Goal: Information Seeking & Learning: Learn about a topic

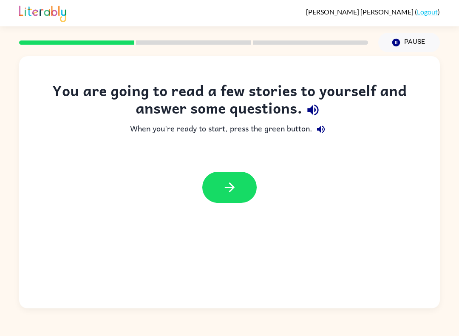
click at [239, 191] on button "button" at bounding box center [229, 187] width 54 height 31
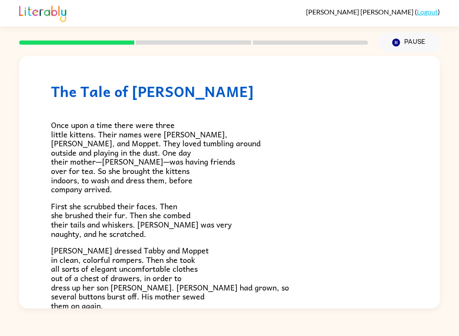
scroll to position [8, 0]
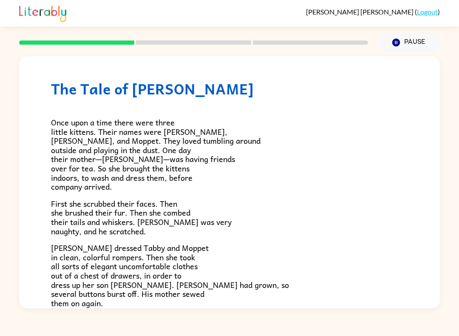
click at [402, 45] on button "Pause Pause" at bounding box center [410, 43] width 62 height 20
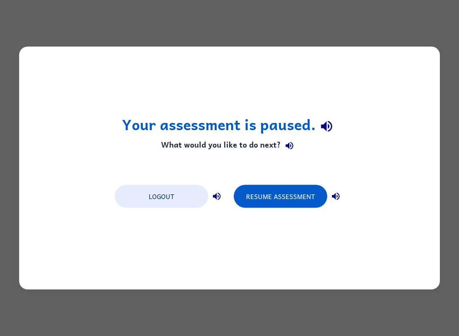
click at [178, 194] on button "Logout" at bounding box center [162, 196] width 94 height 23
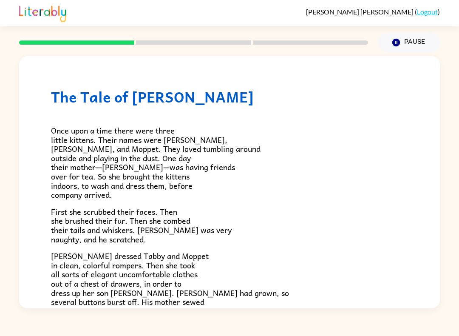
click at [189, 39] on div at bounding box center [193, 43] width 359 height 30
click at [183, 180] on span "Once upon a time there were three little kittens. Their names were Tabby, Tom, …" at bounding box center [156, 162] width 210 height 77
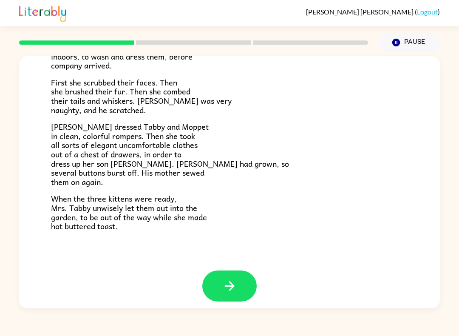
scroll to position [129, 0]
click at [241, 281] on button "button" at bounding box center [229, 286] width 54 height 31
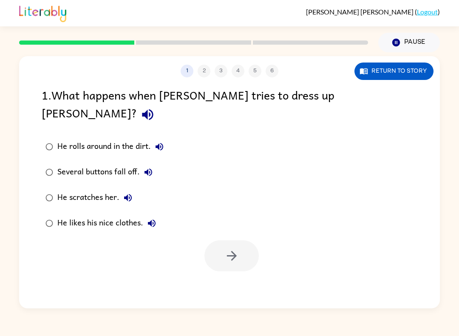
click at [410, 66] on button "Return to story" at bounding box center [394, 71] width 79 height 17
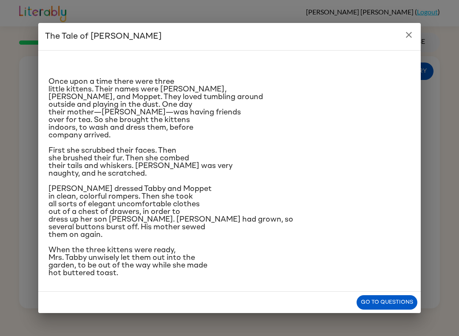
scroll to position [28, 0]
click at [388, 310] on button "Go to questions" at bounding box center [387, 302] width 61 height 15
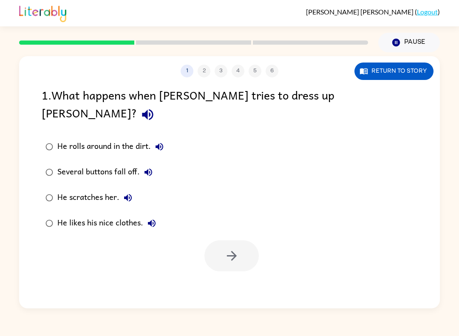
click at [399, 76] on button "Return to story" at bounding box center [394, 71] width 79 height 17
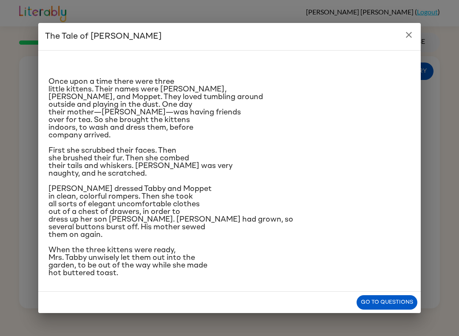
scroll to position [38, 0]
click at [388, 310] on button "Go to questions" at bounding box center [387, 302] width 61 height 15
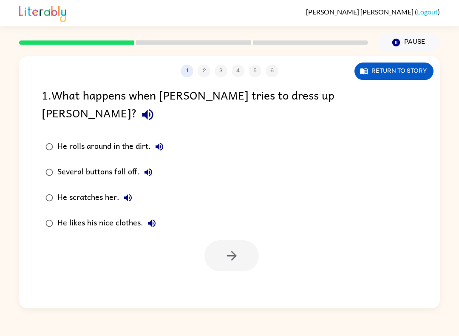
click at [120, 164] on div "Several buttons fall off." at bounding box center [107, 172] width 100 height 17
click at [232, 240] on button "button" at bounding box center [232, 255] width 54 height 31
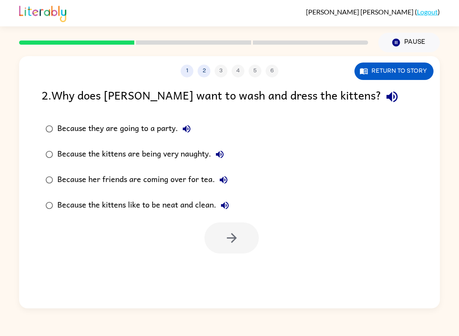
click at [427, 73] on button "Return to story" at bounding box center [394, 71] width 79 height 17
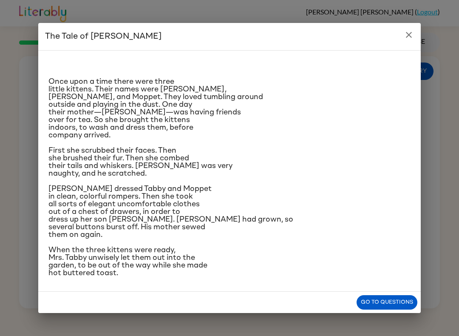
click at [415, 26] on button "close" at bounding box center [409, 34] width 17 height 17
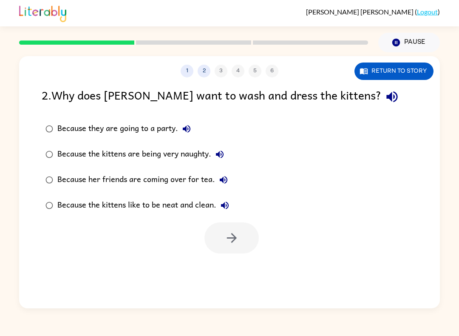
click at [69, 180] on div "Because her friends are coming over for tea." at bounding box center [144, 179] width 175 height 17
click at [234, 237] on icon "button" at bounding box center [232, 238] width 10 height 10
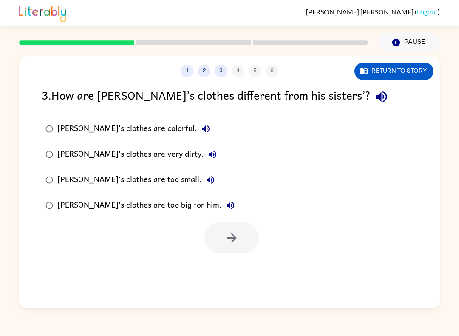
click at [73, 118] on label "Tom's clothes are colorful." at bounding box center [140, 129] width 206 height 26
click at [69, 129] on div "Tom's clothes are colorful." at bounding box center [135, 128] width 157 height 17
click at [239, 240] on button "button" at bounding box center [232, 237] width 54 height 31
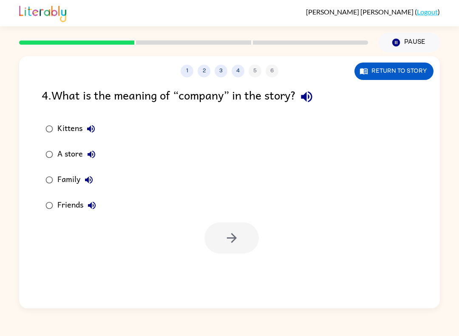
click at [56, 170] on label "Family" at bounding box center [71, 180] width 68 height 26
click at [230, 237] on icon "button" at bounding box center [232, 238] width 15 height 15
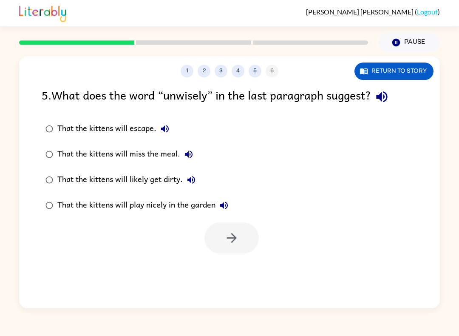
click at [227, 70] on button "3" at bounding box center [221, 71] width 13 height 13
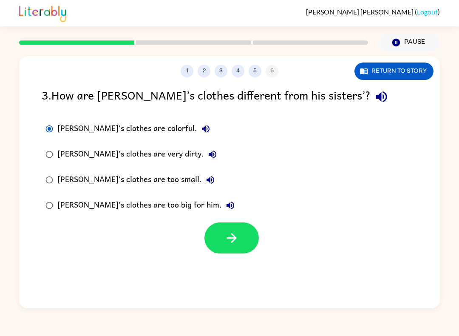
click at [241, 64] on div "1 2 3 4 5 6 Return to story" at bounding box center [229, 66] width 421 height 21
click at [234, 74] on button "4" at bounding box center [238, 71] width 13 height 13
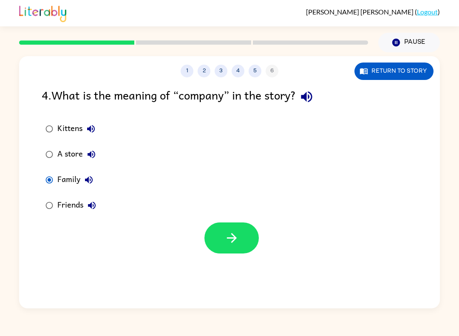
click at [64, 207] on div "Friends" at bounding box center [78, 205] width 43 height 17
click at [230, 244] on icon "button" at bounding box center [232, 238] width 15 height 15
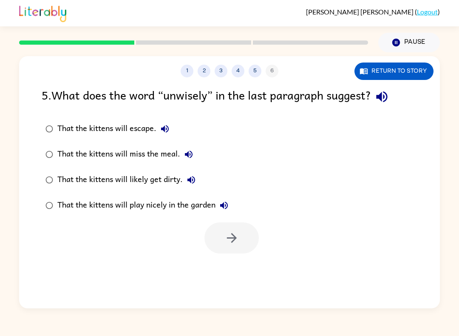
click at [259, 75] on button "5" at bounding box center [255, 71] width 13 height 13
click at [261, 76] on div "1 2 3 4 5 6" at bounding box center [229, 71] width 421 height 13
click at [271, 71] on div "1 2 3 4 5 6" at bounding box center [229, 71] width 421 height 13
click at [419, 66] on button "Return to story" at bounding box center [394, 71] width 79 height 17
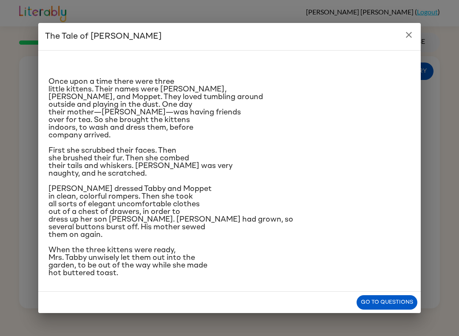
scroll to position [40, 0]
click at [394, 302] on div "Go to questions" at bounding box center [229, 303] width 383 height 22
click at [390, 292] on div "Once upon a time there were three little kittens. Their names were Tabby, Tom, …" at bounding box center [229, 171] width 383 height 242
click at [399, 289] on div "Once upon a time there were three little kittens. Their names were Tabby, Tom, …" at bounding box center [229, 171] width 383 height 242
click at [396, 308] on button "Go to questions" at bounding box center [387, 302] width 61 height 15
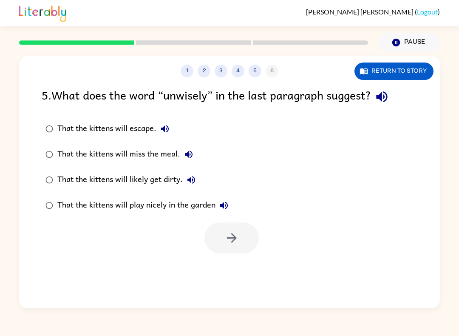
click at [58, 112] on div "5 . What does the word “unwisely” in the last paragraph suggest? That the kitte…" at bounding box center [229, 170] width 421 height 168
click at [59, 124] on div "That the kittens will escape." at bounding box center [115, 128] width 116 height 17
click at [236, 224] on button "button" at bounding box center [232, 237] width 54 height 31
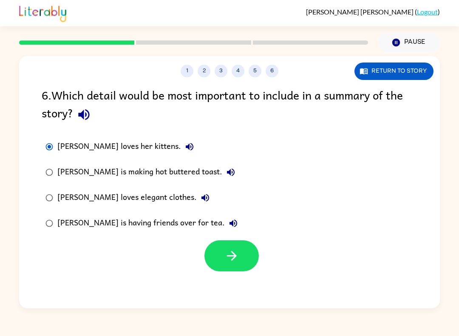
click at [246, 252] on button "button" at bounding box center [232, 255] width 54 height 31
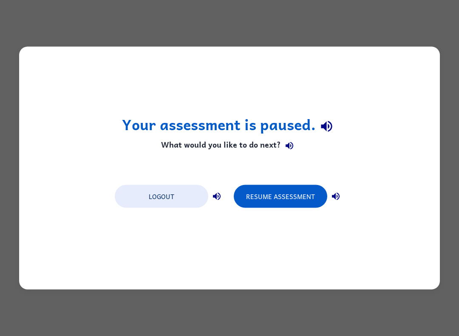
click at [300, 199] on button "Resume Assessment" at bounding box center [281, 196] width 94 height 23
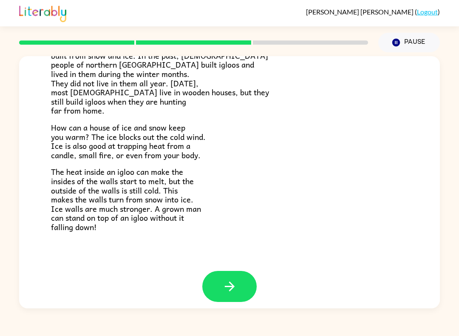
scroll to position [156, 0]
click at [225, 279] on icon "button" at bounding box center [229, 286] width 15 height 15
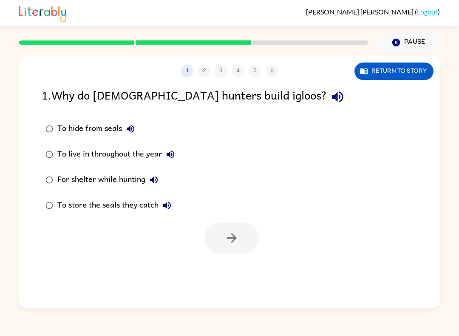
click at [111, 177] on div "For shelter while hunting" at bounding box center [109, 179] width 105 height 17
click at [227, 224] on button "button" at bounding box center [232, 237] width 54 height 31
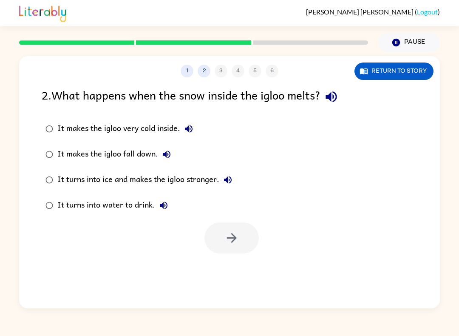
click at [257, 13] on div "Edward Mota-Almeida ( Logout )" at bounding box center [229, 13] width 421 height 26
click at [137, 147] on div "It makes the igloo fall down." at bounding box center [116, 154] width 118 height 17
click at [230, 234] on icon "button" at bounding box center [232, 238] width 15 height 15
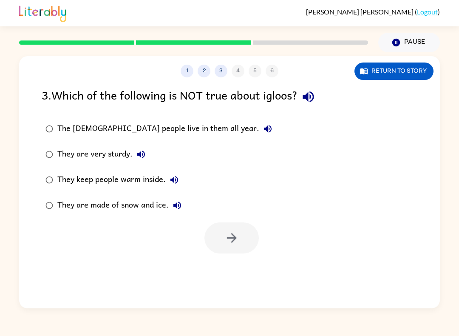
click at [246, 6] on div "Edward Mota-Almeida ( Logout )" at bounding box center [229, 13] width 421 height 26
click at [253, 4] on div "Edward Mota-Almeida ( Logout )" at bounding box center [229, 13] width 421 height 26
click at [162, 115] on div "3 . Which of the following is NOT true about igloos? The Inuit people live in t…" at bounding box center [229, 170] width 421 height 168
click at [170, 132] on div "The Inuit people live in them all year." at bounding box center [166, 128] width 219 height 17
click at [174, 131] on div "The Inuit people live in them all year." at bounding box center [166, 128] width 219 height 17
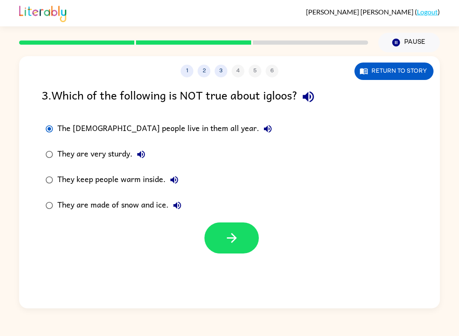
click at [239, 239] on icon "button" at bounding box center [232, 238] width 15 height 15
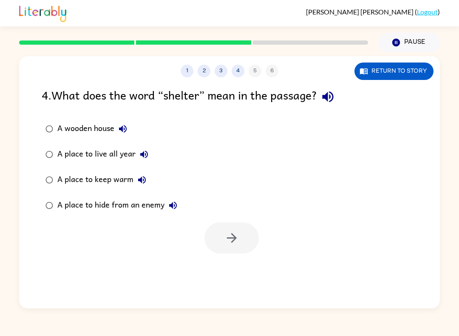
click at [113, 178] on div "A place to keep warm" at bounding box center [103, 179] width 93 height 17
click at [227, 239] on icon "button" at bounding box center [232, 238] width 15 height 15
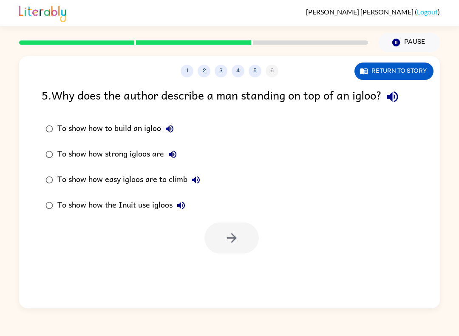
click at [142, 156] on div "To show how strong igloos are" at bounding box center [119, 154] width 124 height 17
click at [214, 250] on button "button" at bounding box center [232, 237] width 54 height 31
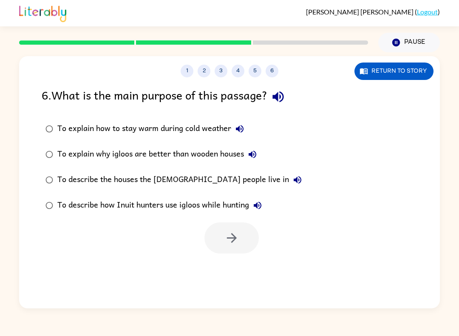
click at [197, 133] on div "To explain how to stay warm during cold weather" at bounding box center [152, 128] width 191 height 17
click at [224, 227] on button "button" at bounding box center [232, 237] width 54 height 31
